Goal: Information Seeking & Learning: Find specific page/section

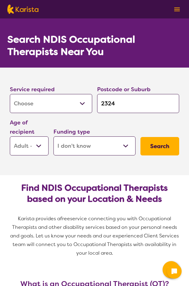
select select "[MEDICAL_DATA]"
select select "AD"
select select "i-don-t-know"
select select "[MEDICAL_DATA]"
select select "AD"
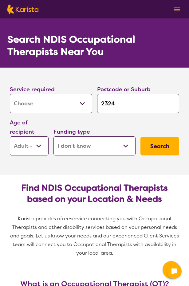
select select "i-don-t-know"
click at [173, 144] on button "Search" at bounding box center [159, 146] width 39 height 18
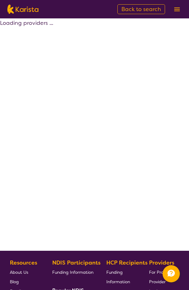
select select "[MEDICAL_DATA]"
select select "AD"
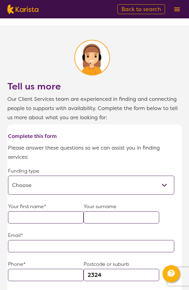
scroll to position [460, 0]
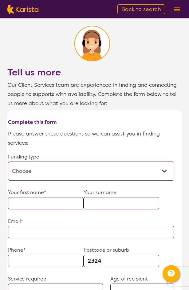
click at [160, 162] on select "Home Care Package (HCP) Home Care Package - Level 1 Home Care Package - Level 2…" at bounding box center [91, 171] width 166 height 19
select select "self-funded"
click at [8, 162] on select "Home Care Package (HCP) Home Care Package - Level 1 Home Care Package - Level 2…" at bounding box center [91, 171] width 166 height 19
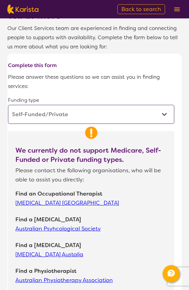
scroll to position [521, 0]
